Goal: Information Seeking & Learning: Learn about a topic

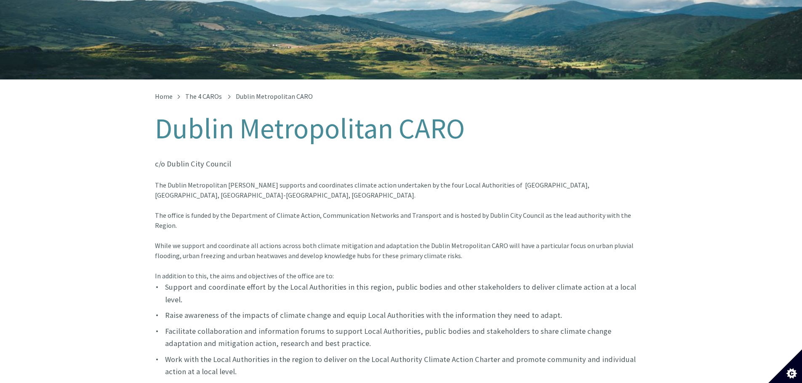
scroll to position [84, 0]
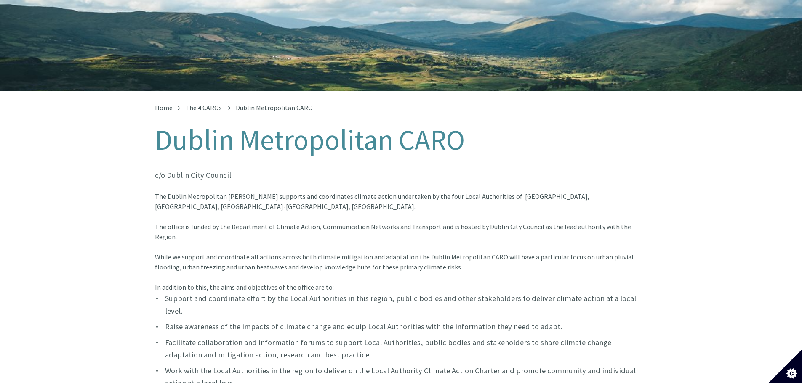
click at [208, 104] on link "The 4 CAROs" at bounding box center [203, 108] width 37 height 8
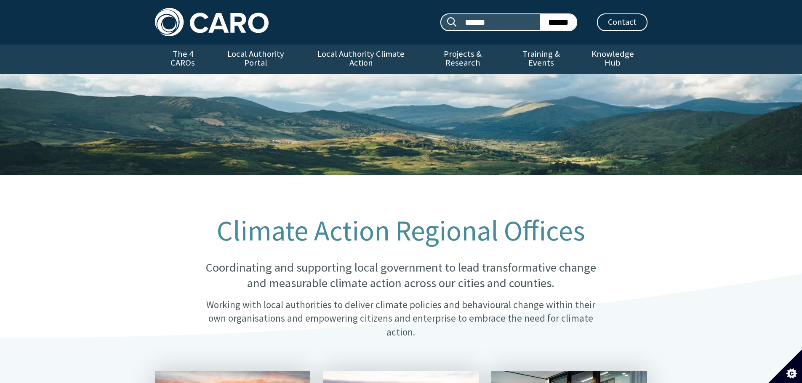
click at [197, 21] on img at bounding box center [212, 22] width 114 height 28
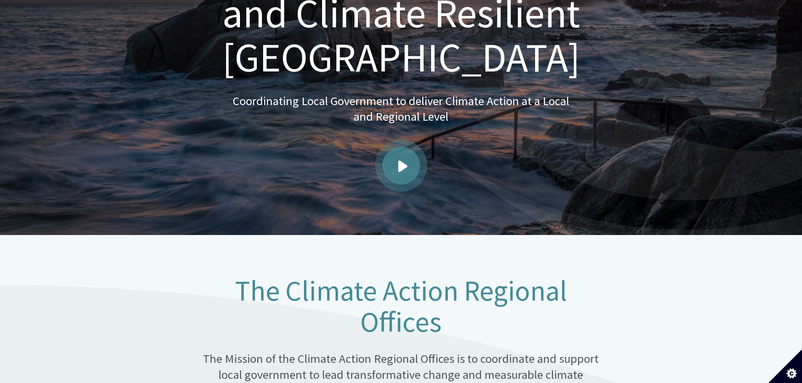
scroll to position [168, 0]
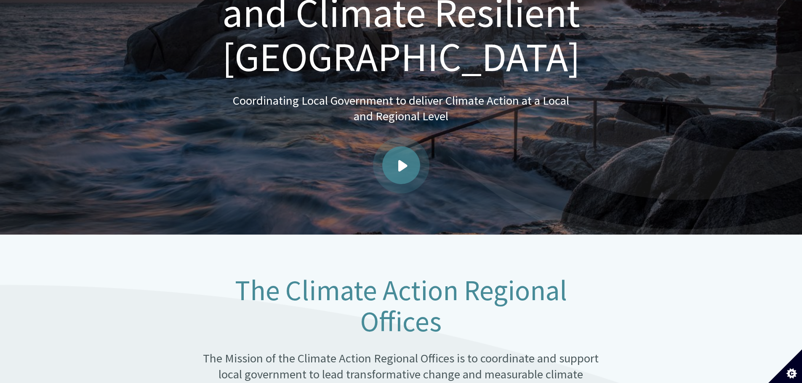
click at [410, 160] on link "Play video" at bounding box center [401, 165] width 38 height 38
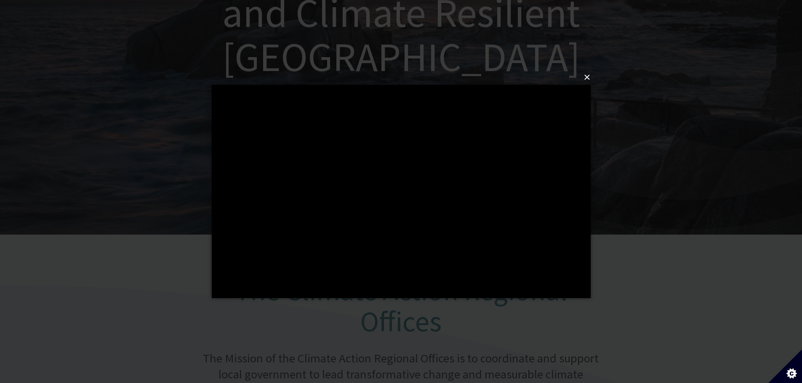
click at [589, 80] on button "×" at bounding box center [403, 77] width 379 height 19
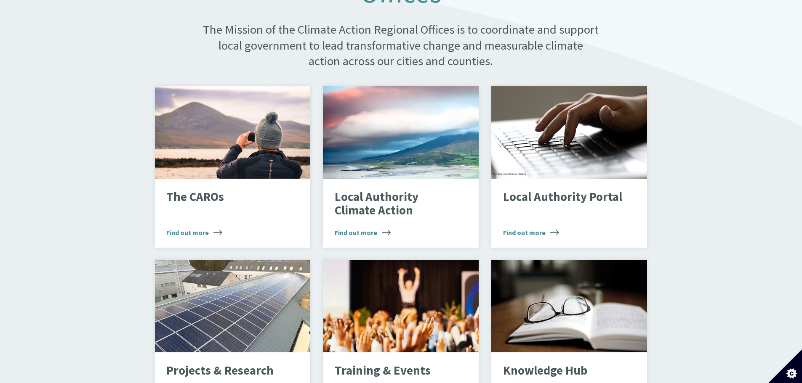
scroll to position [505, 0]
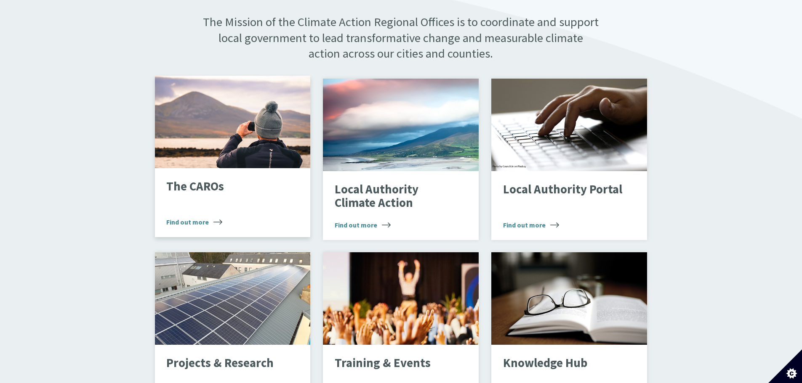
click at [211, 191] on div "The CAROs Find out more" at bounding box center [233, 202] width 156 height 69
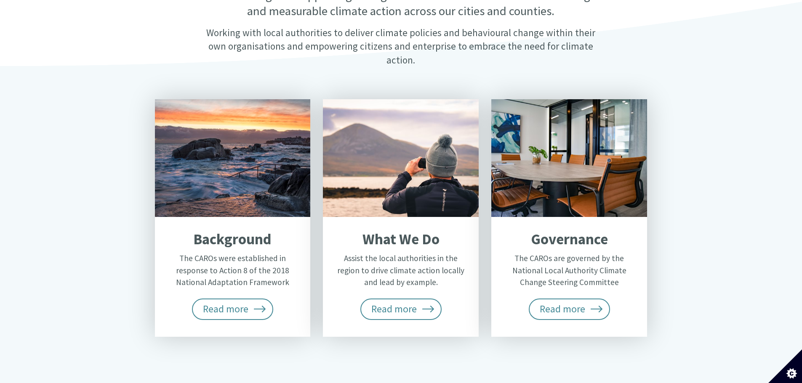
scroll to position [295, 0]
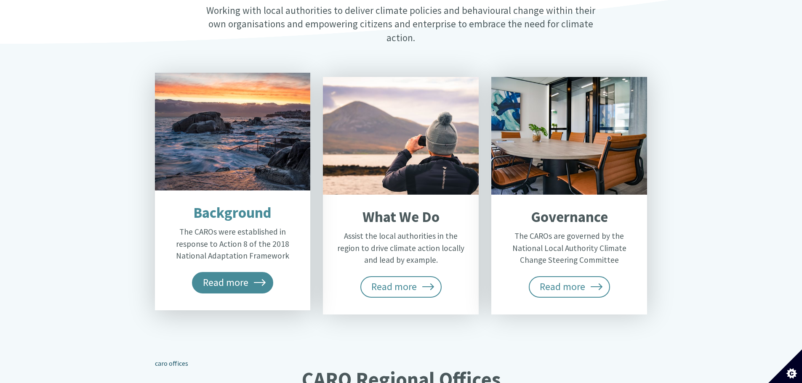
click at [252, 272] on span "Read more" at bounding box center [233, 282] width 82 height 21
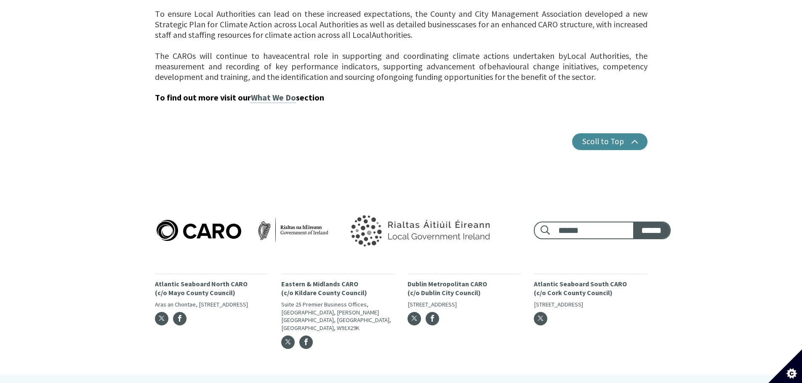
scroll to position [924, 0]
click at [265, 91] on link "What We Do" at bounding box center [273, 96] width 45 height 11
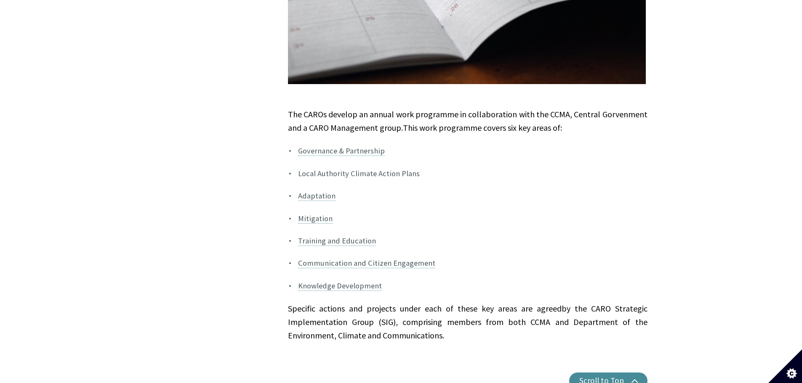
scroll to position [631, 0]
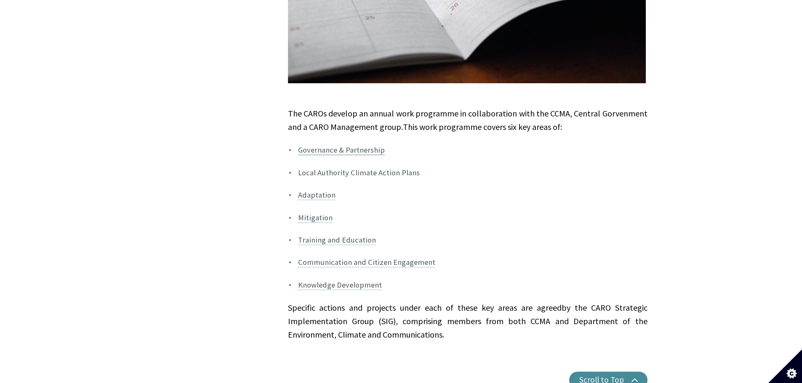
click at [349, 145] on link "Governance & Partnership" at bounding box center [341, 150] width 87 height 10
click at [314, 190] on link "Adaptation" at bounding box center [316, 195] width 37 height 10
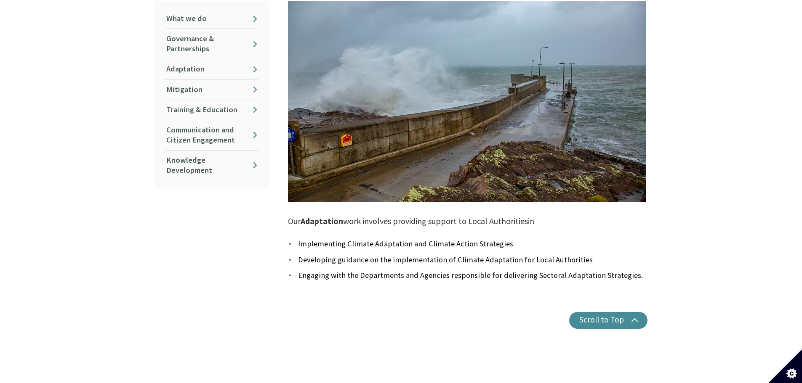
scroll to position [210, 0]
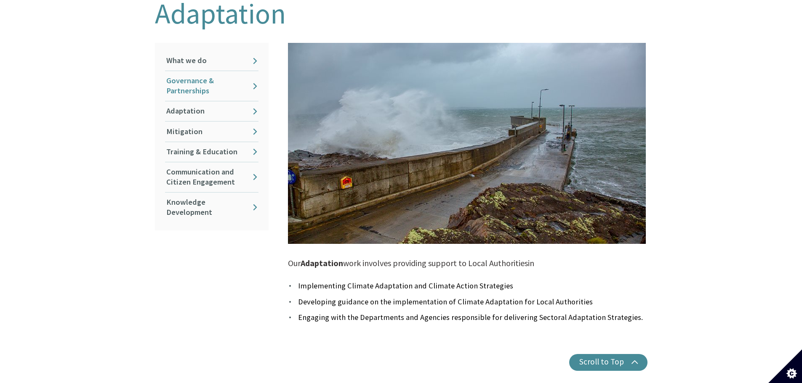
click at [189, 80] on link "Governance & Partnerships" at bounding box center [211, 86] width 93 height 30
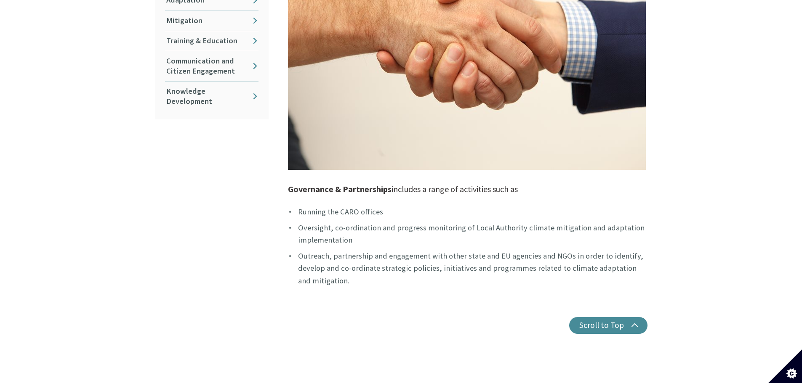
scroll to position [337, 0]
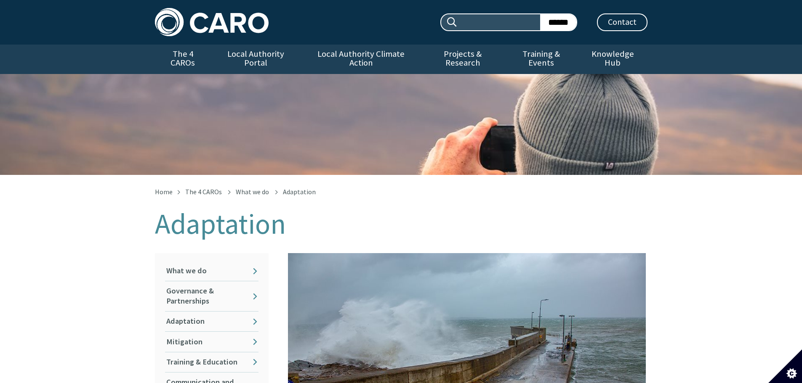
scroll to position [220, 0]
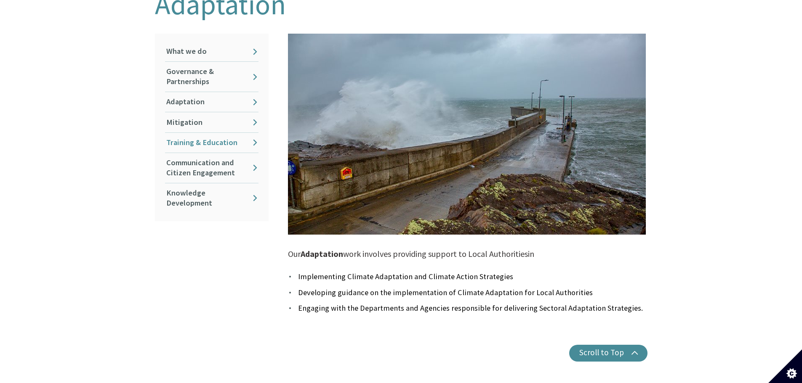
click at [204, 133] on link "Training & Education" at bounding box center [211, 143] width 93 height 20
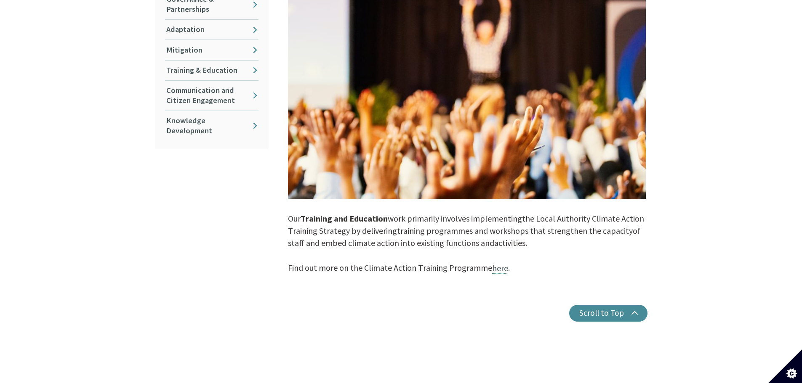
scroll to position [295, 0]
